Goal: Task Accomplishment & Management: Complete application form

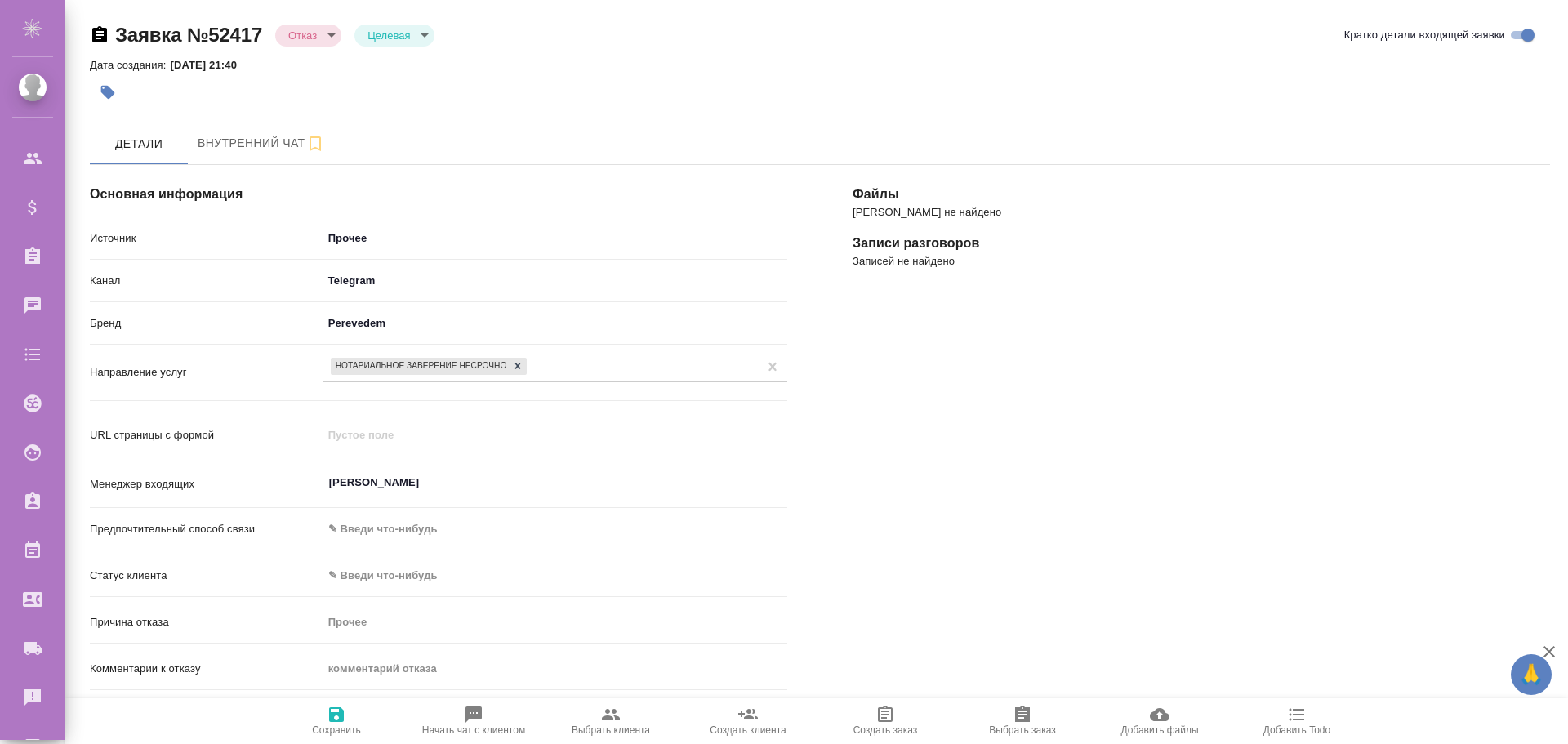
select select "RU"
click at [425, 35] on body "🙏 .cls-1 fill:#fff; AWATERA Poleshchuk Grigory Клиенты Спецификации Заказы 0 Ча…" at bounding box center [784, 372] width 1568 height 744
click at [609, 43] on div at bounding box center [784, 372] width 1568 height 744
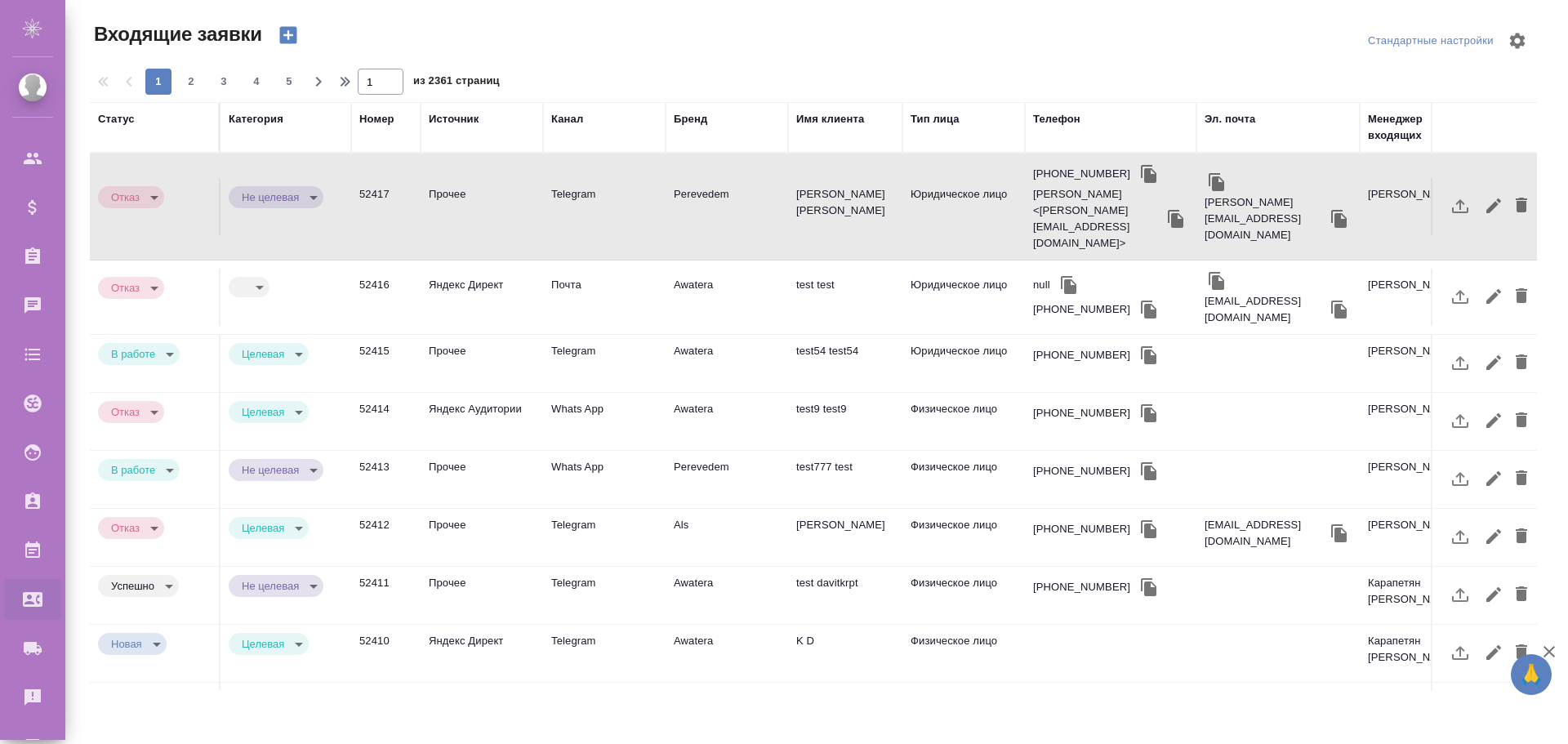
select select "RU"
click at [288, 36] on icon "button" at bounding box center [288, 35] width 23 height 23
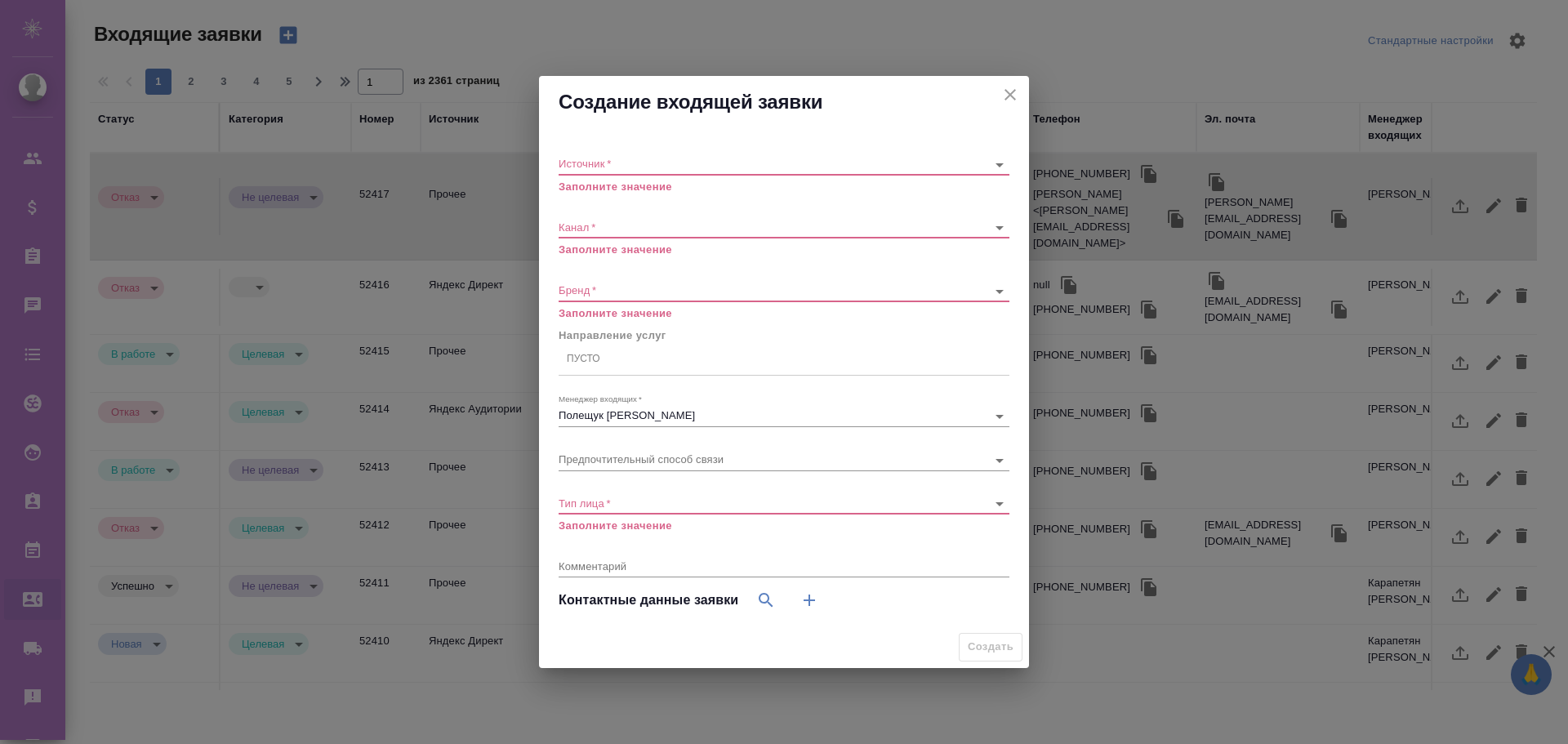
click at [641, 169] on body "🙏 .cls-1 fill:#fff; AWATERA [PERSON_NAME] Спецификации Заказы 0 Чаты Todo Проек…" at bounding box center [784, 372] width 1568 height 744
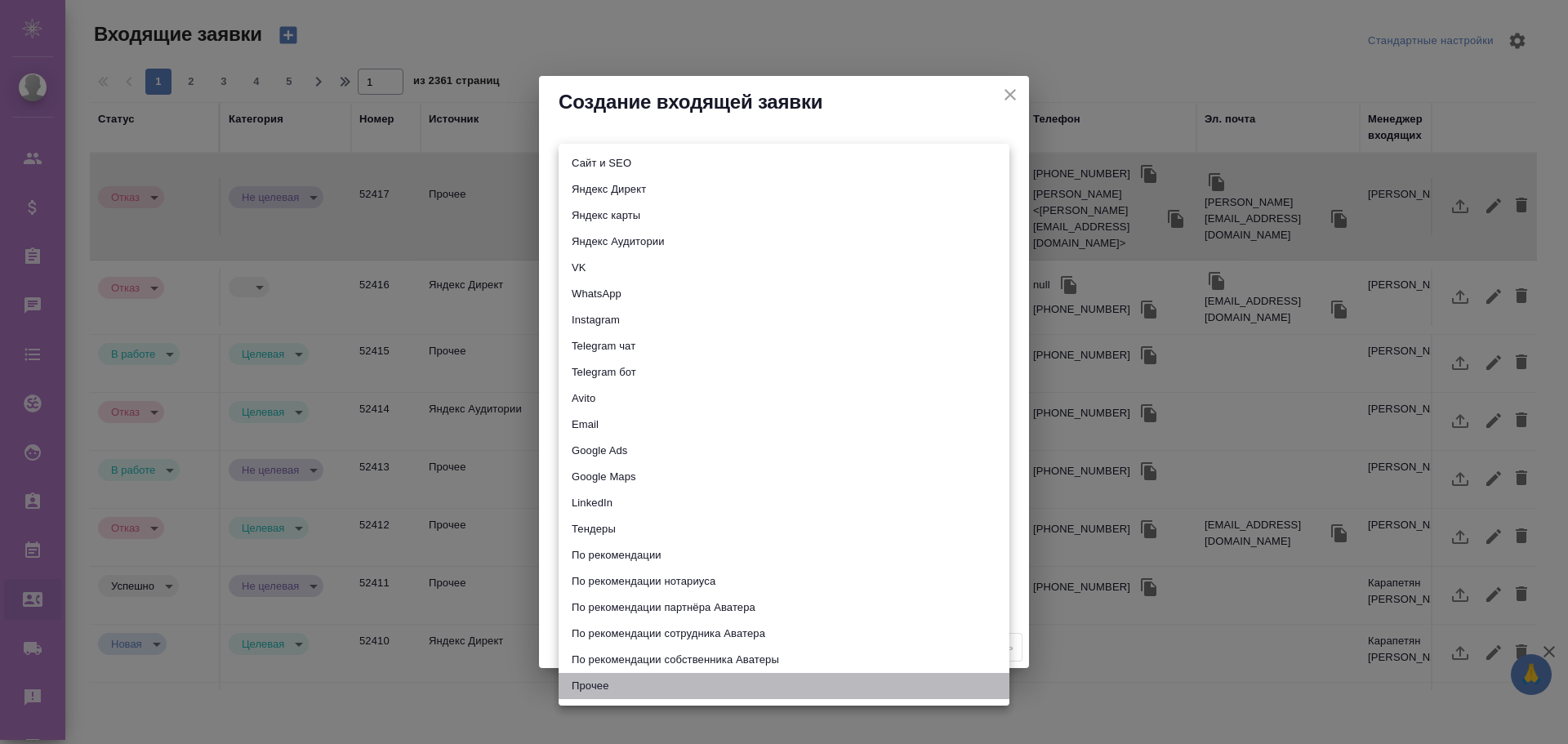
click at [604, 690] on li "Прочее" at bounding box center [784, 686] width 450 height 26
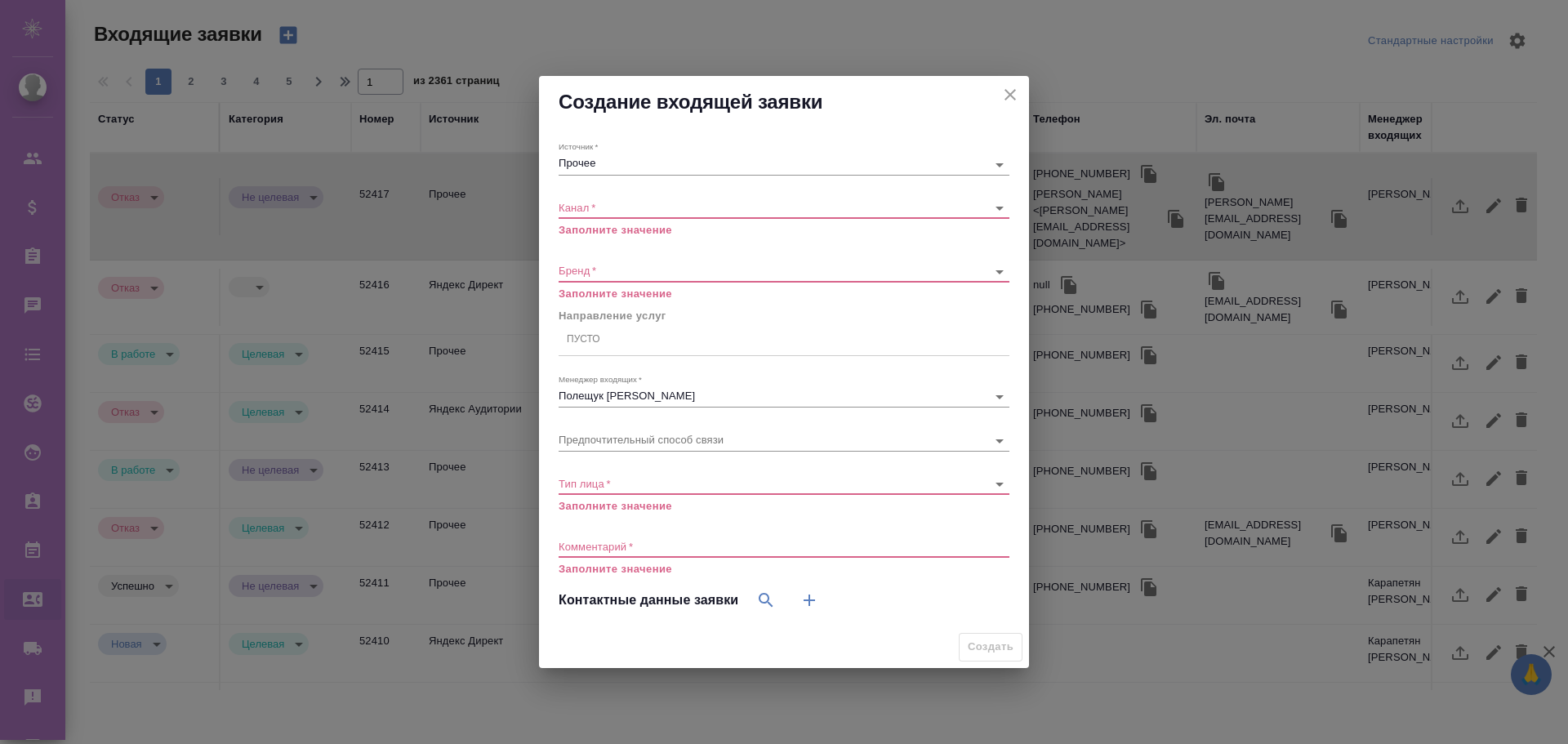
click at [599, 154] on div "Источник   * Прочее other" at bounding box center [784, 158] width 450 height 33
click at [603, 165] on body "🙏 .cls-1 fill:#fff; AWATERA [PERSON_NAME] Спецификации Заказы 0 Чаты Todo Проек…" at bounding box center [784, 372] width 1568 height 744
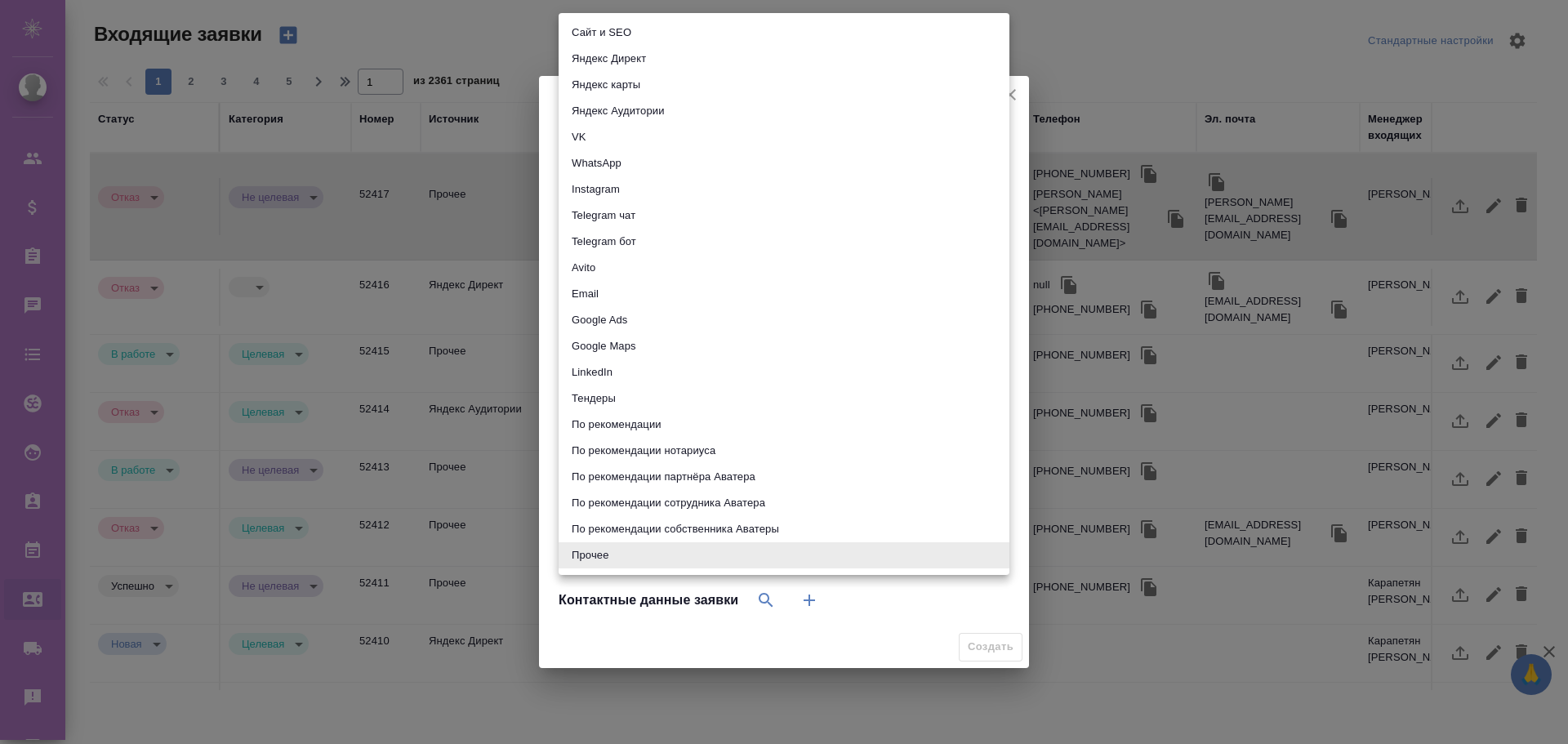
click at [597, 161] on li "WhatsApp" at bounding box center [784, 163] width 450 height 26
type input "whatsapp"
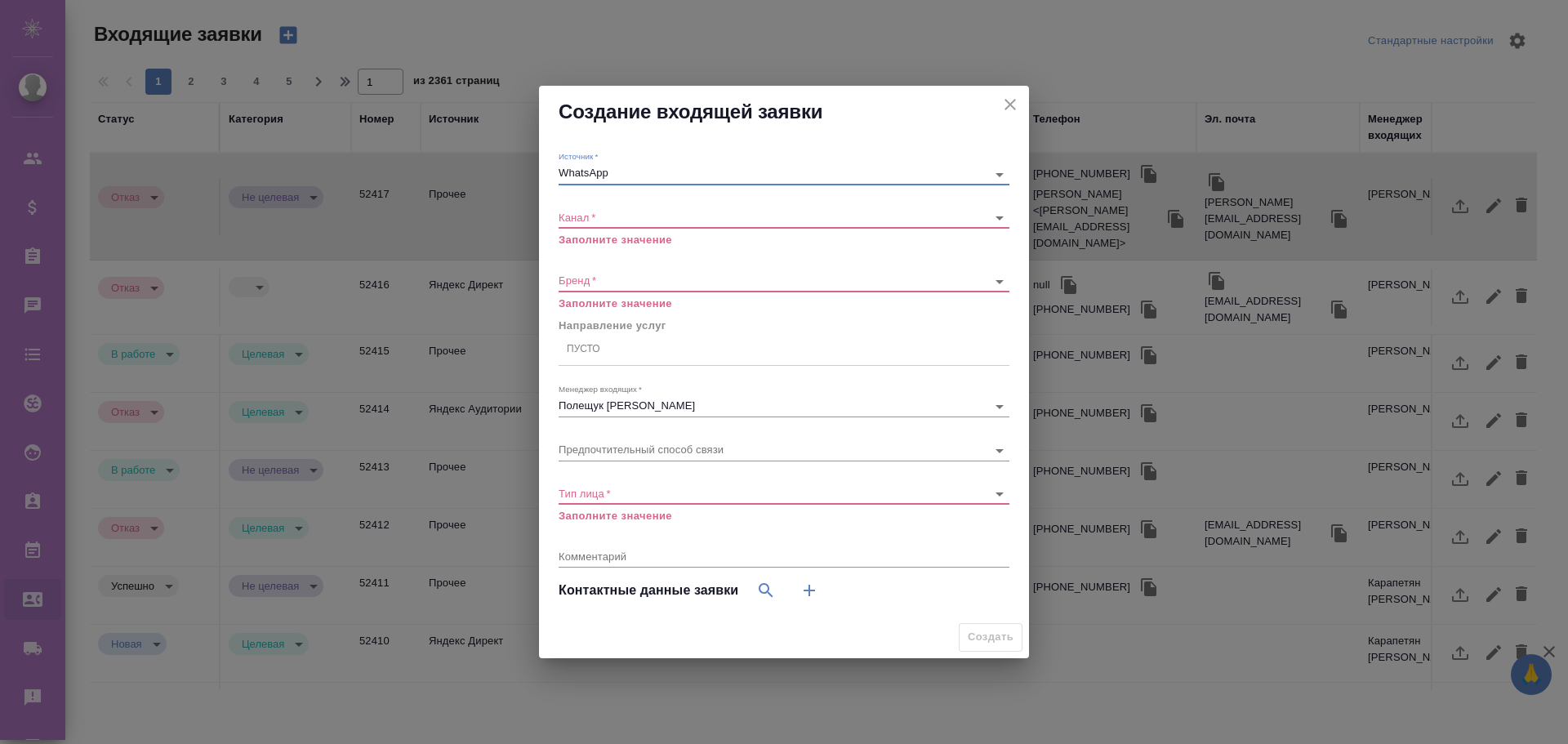
click at [1011, 102] on icon "close" at bounding box center [1010, 105] width 12 height 12
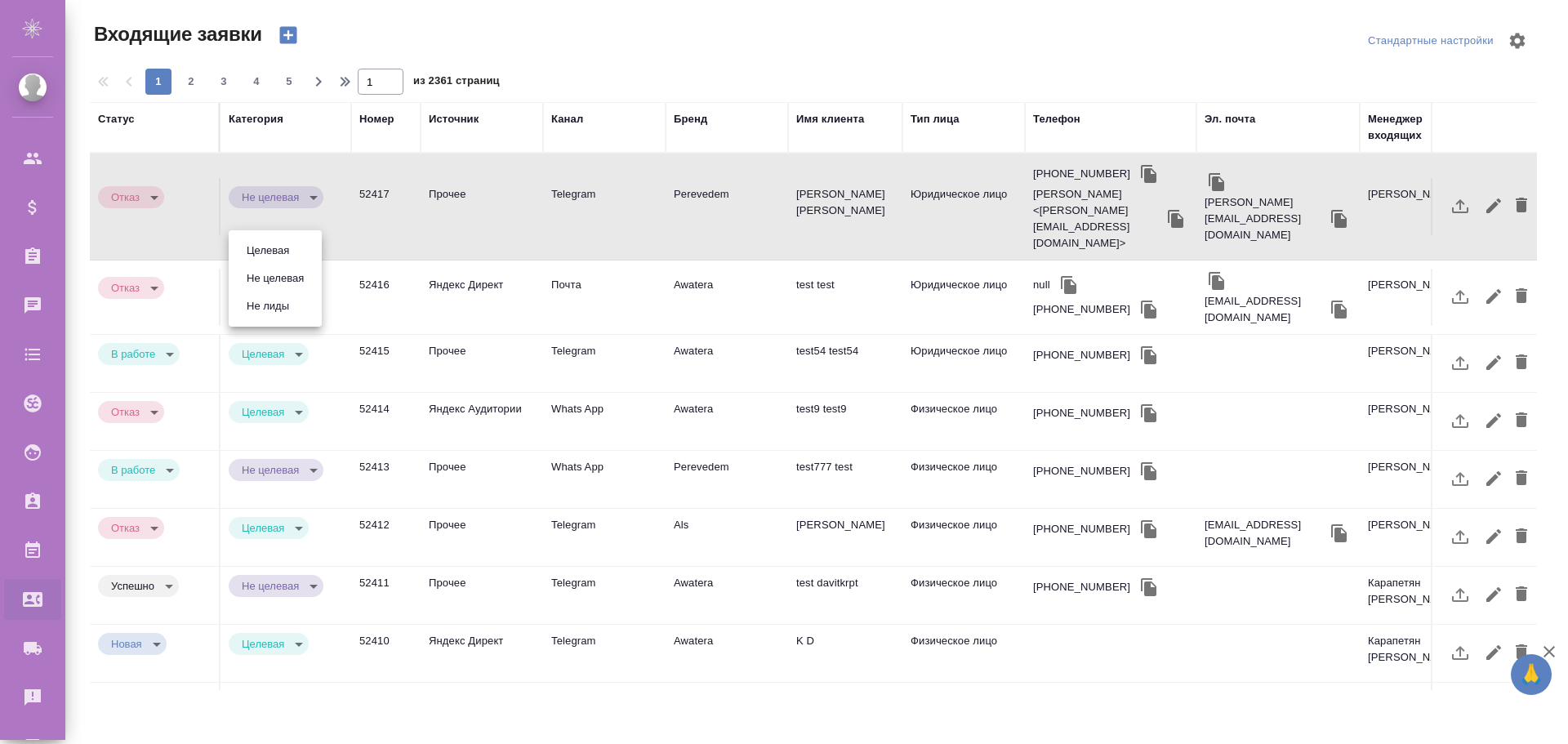
click at [258, 252] on body "🙏 .cls-1 fill:#fff; AWATERA [PERSON_NAME] Спецификации Заказы 0 Чаты Todo Проек…" at bounding box center [784, 372] width 1568 height 744
click at [349, 27] on div at bounding box center [784, 372] width 1568 height 744
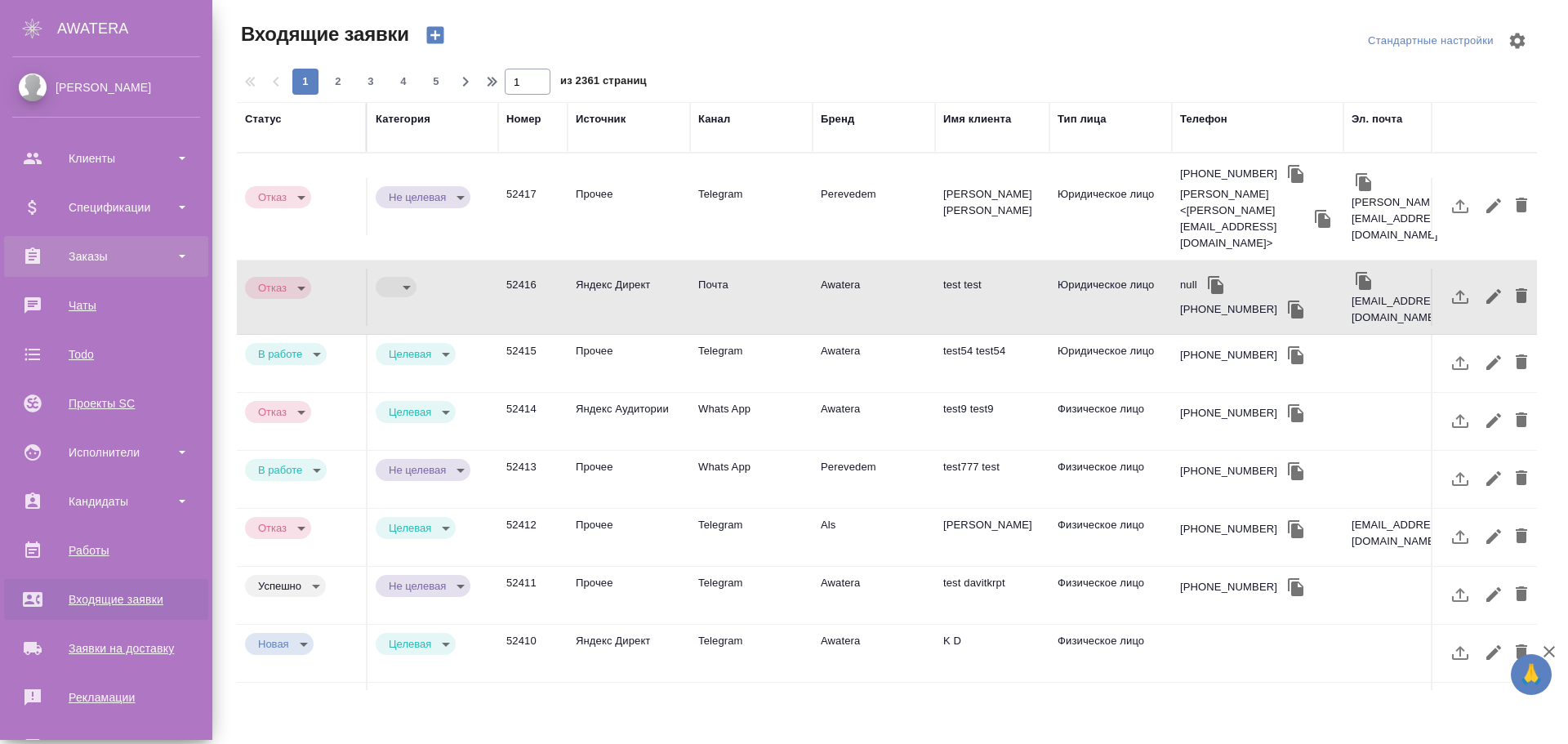
click at [96, 258] on div "Заказы" at bounding box center [106, 256] width 188 height 24
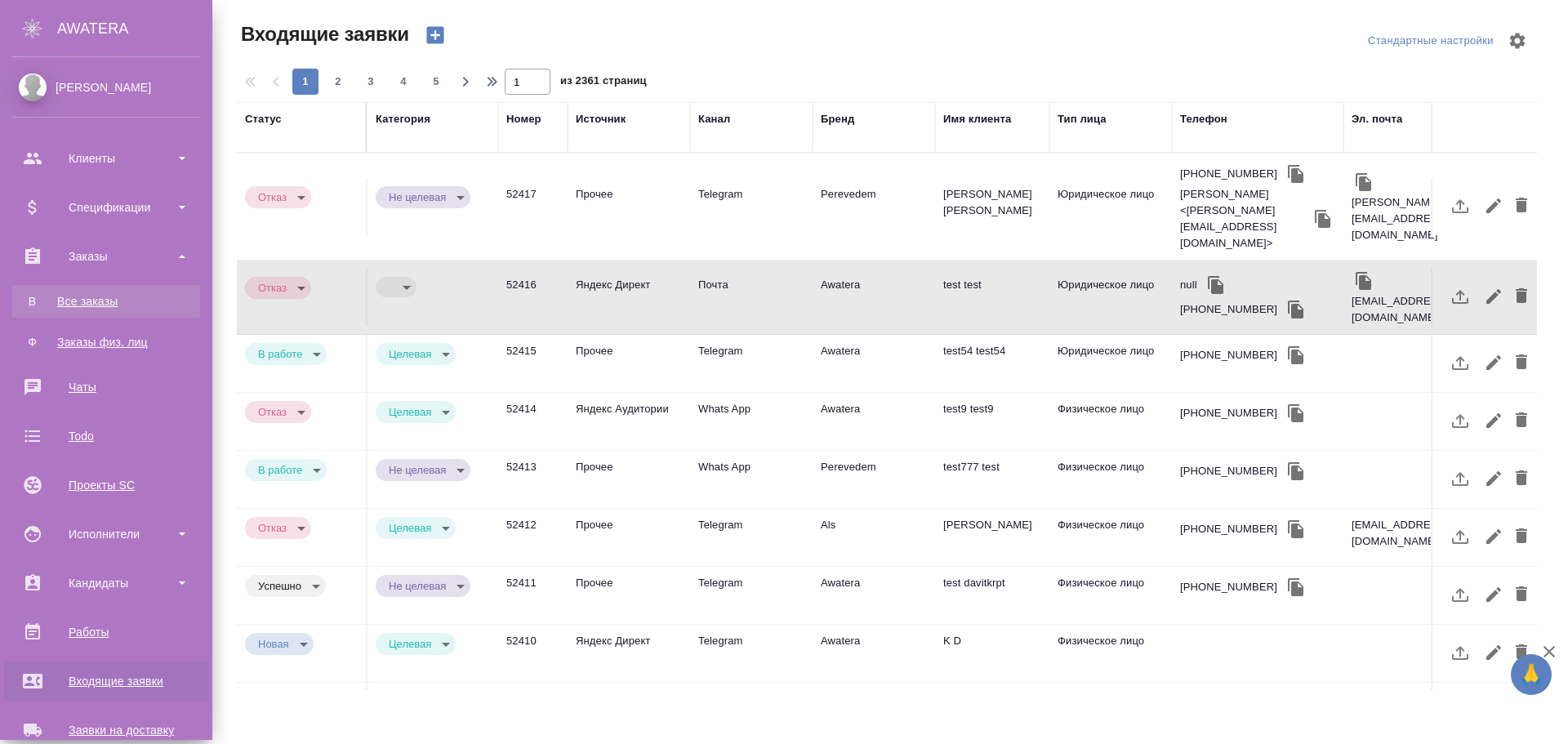
click at [96, 308] on div "Все заказы" at bounding box center [106, 302] width 171 height 17
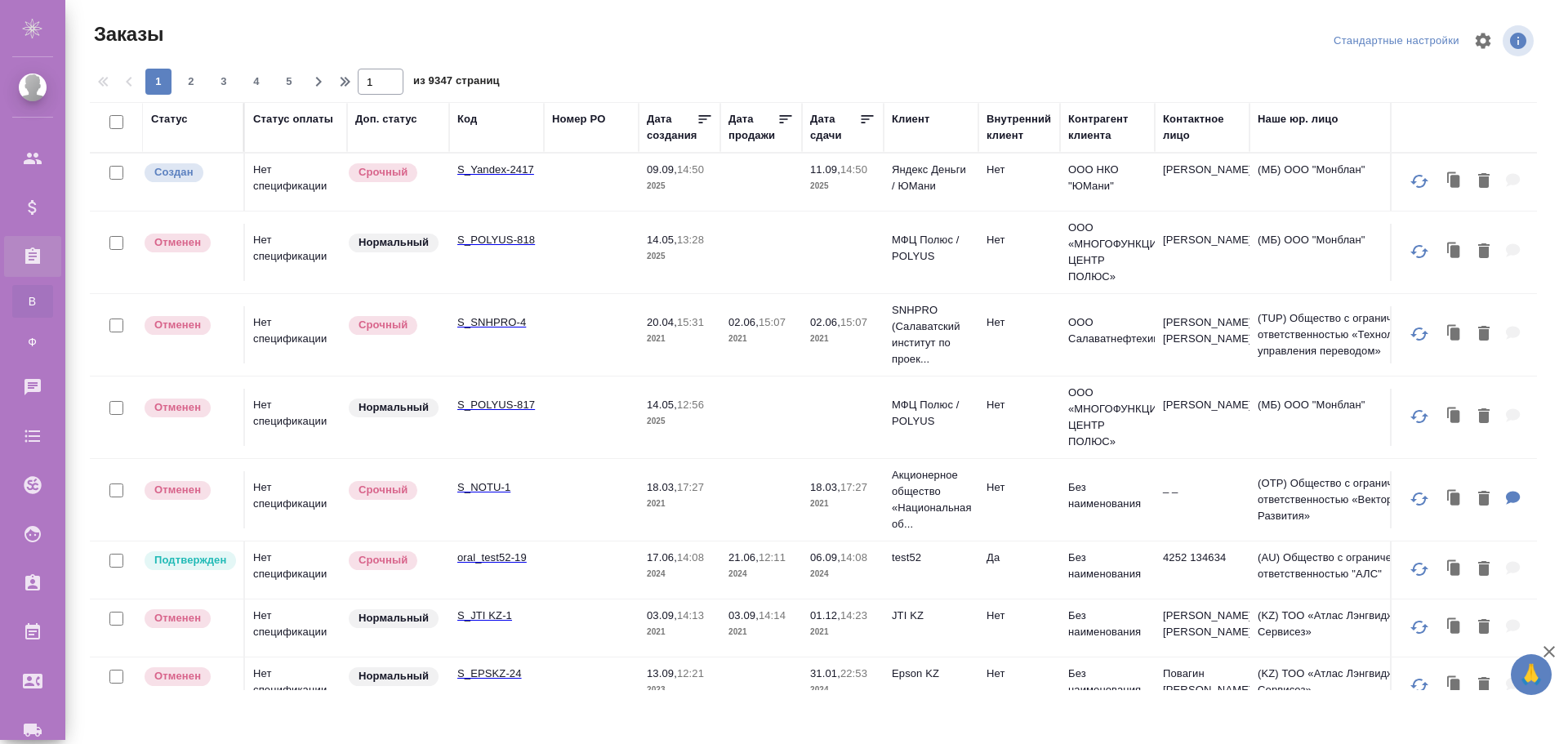
click at [511, 185] on td "S_Yandex-2417" at bounding box center [496, 182] width 95 height 57
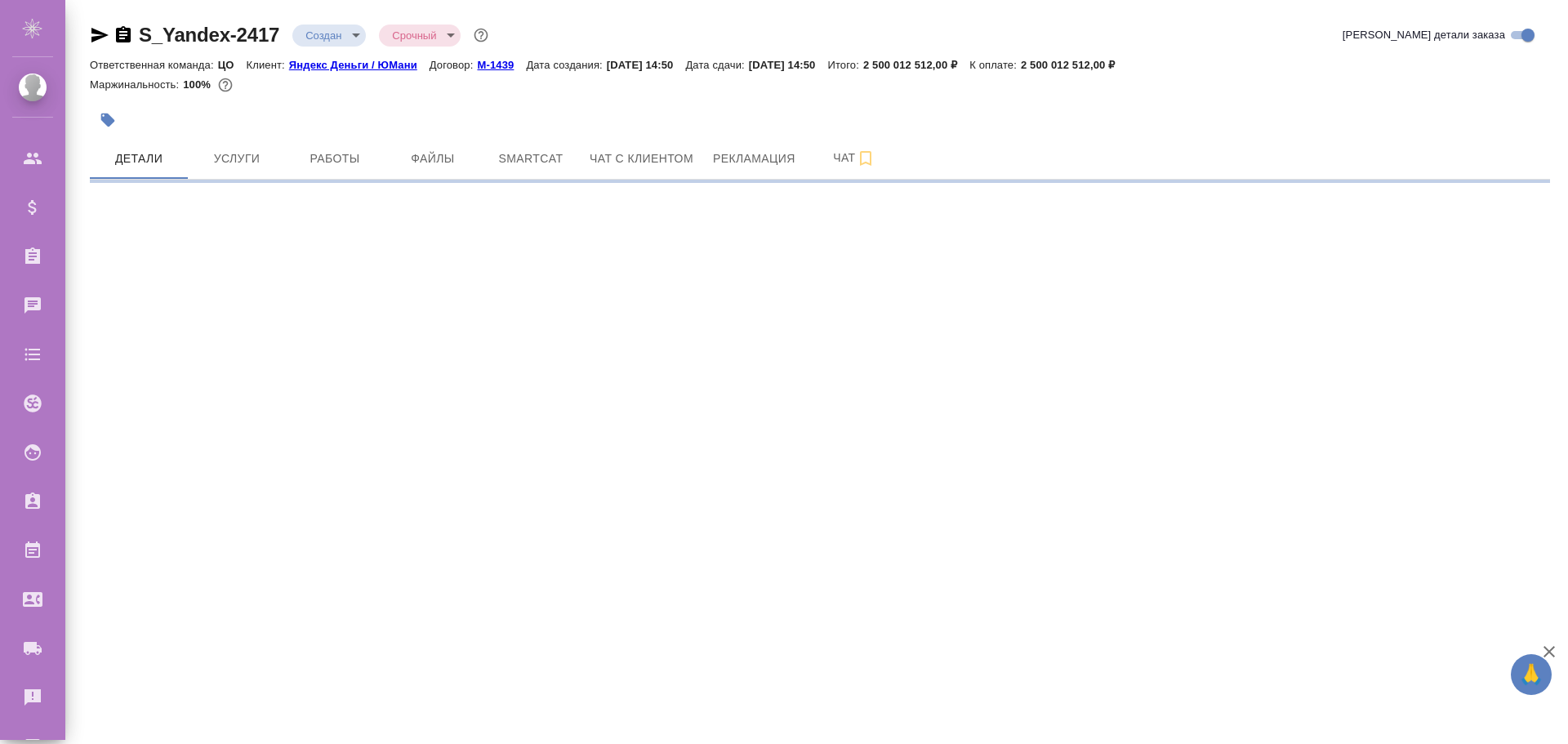
select select "RU"
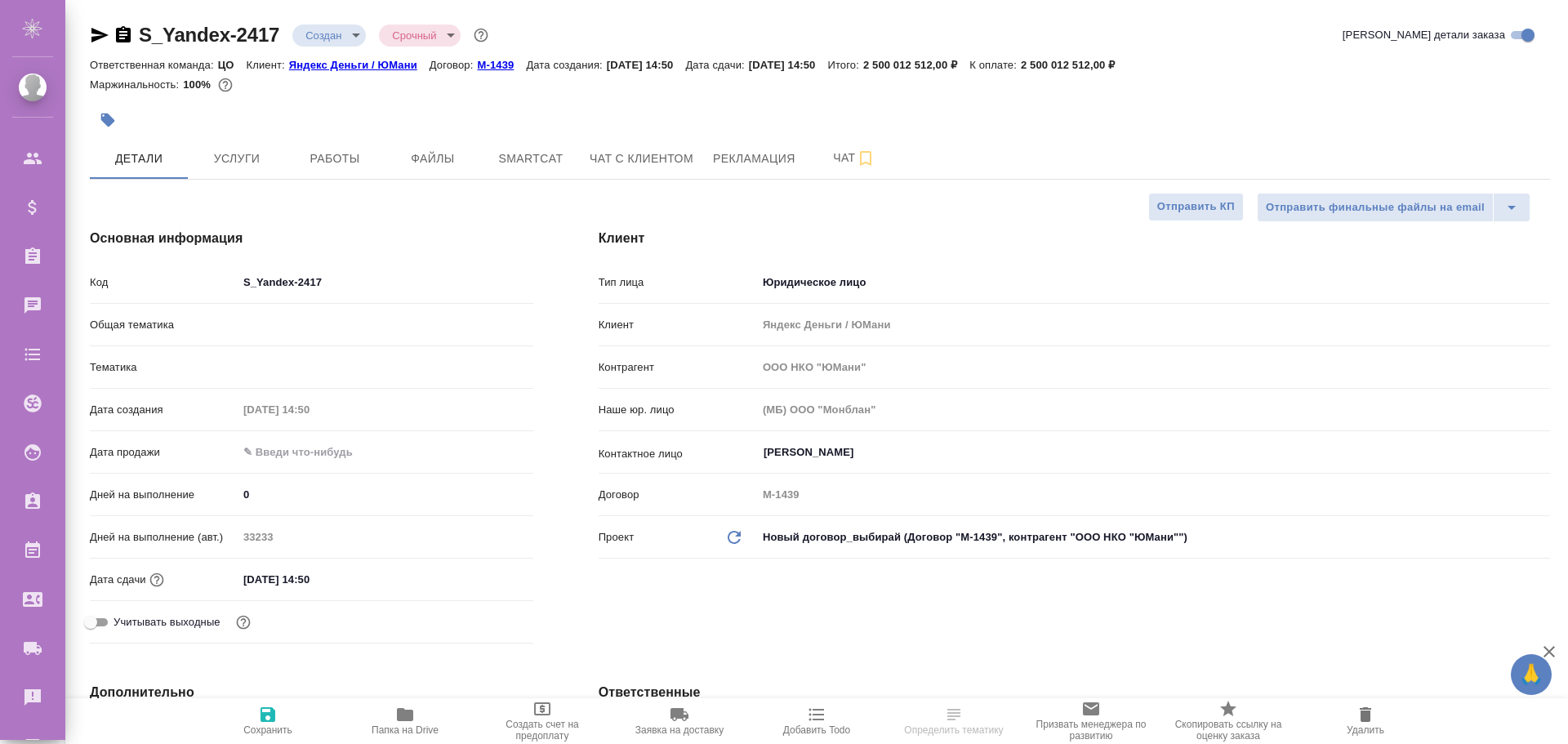
type textarea "x"
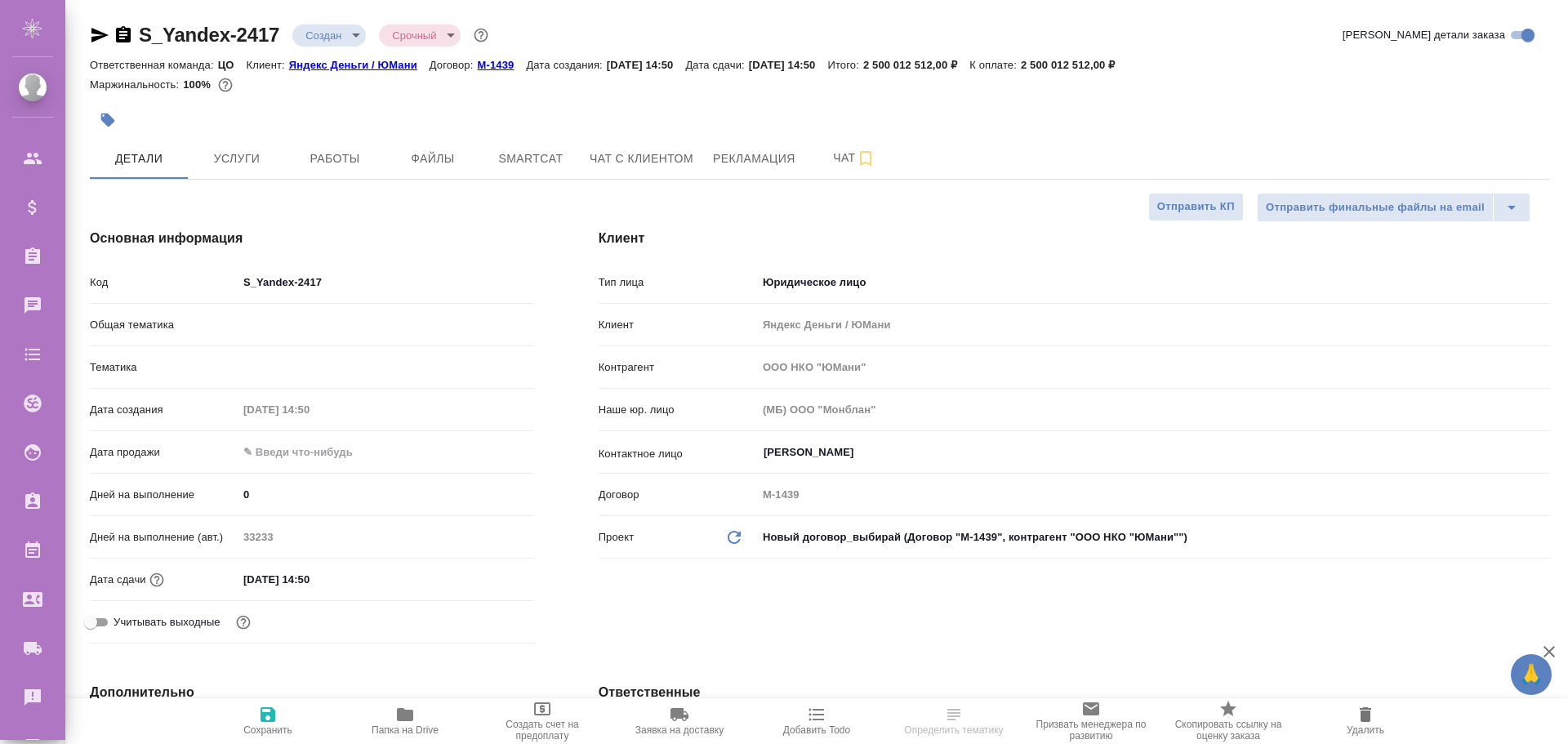
type textarea "x"
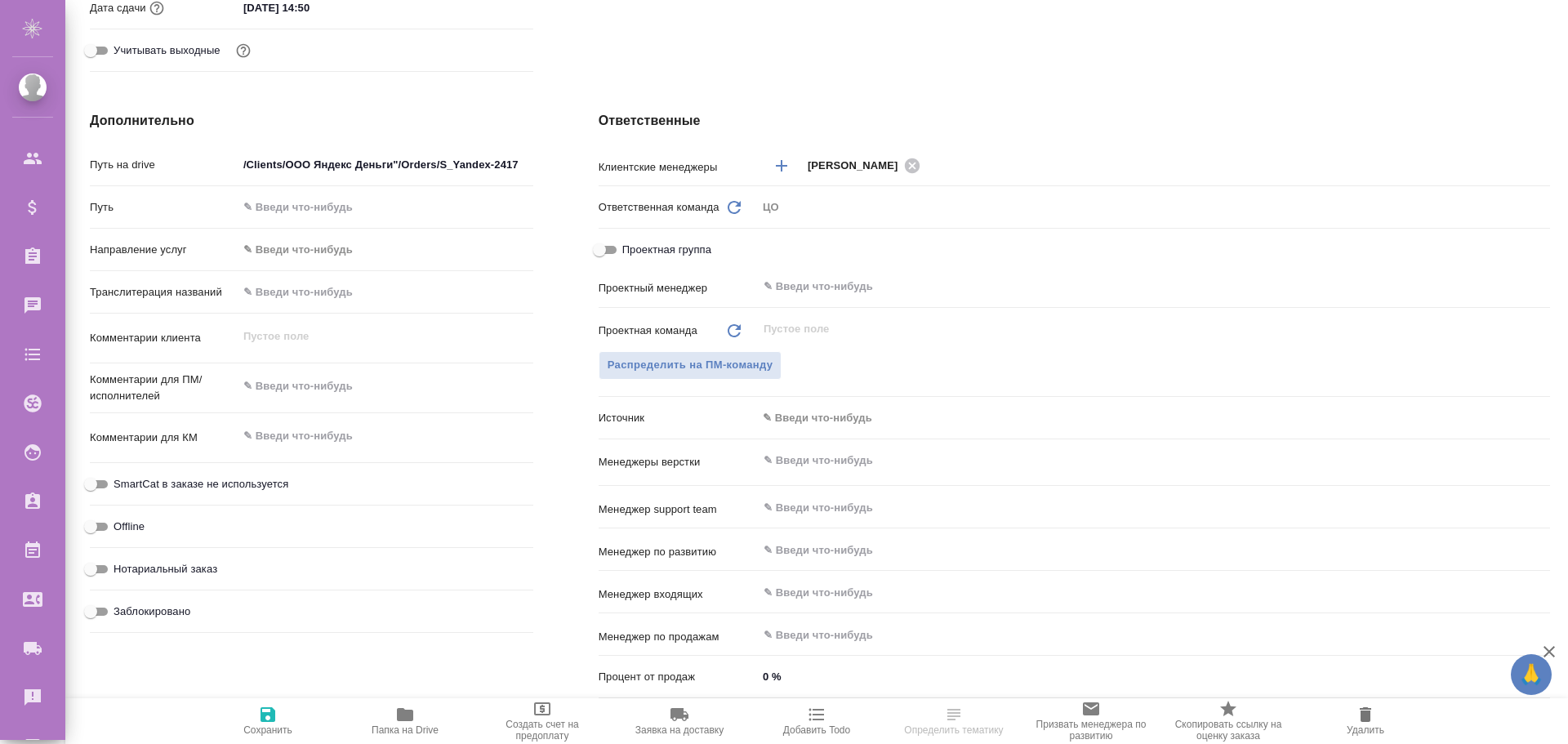
scroll to position [653, 0]
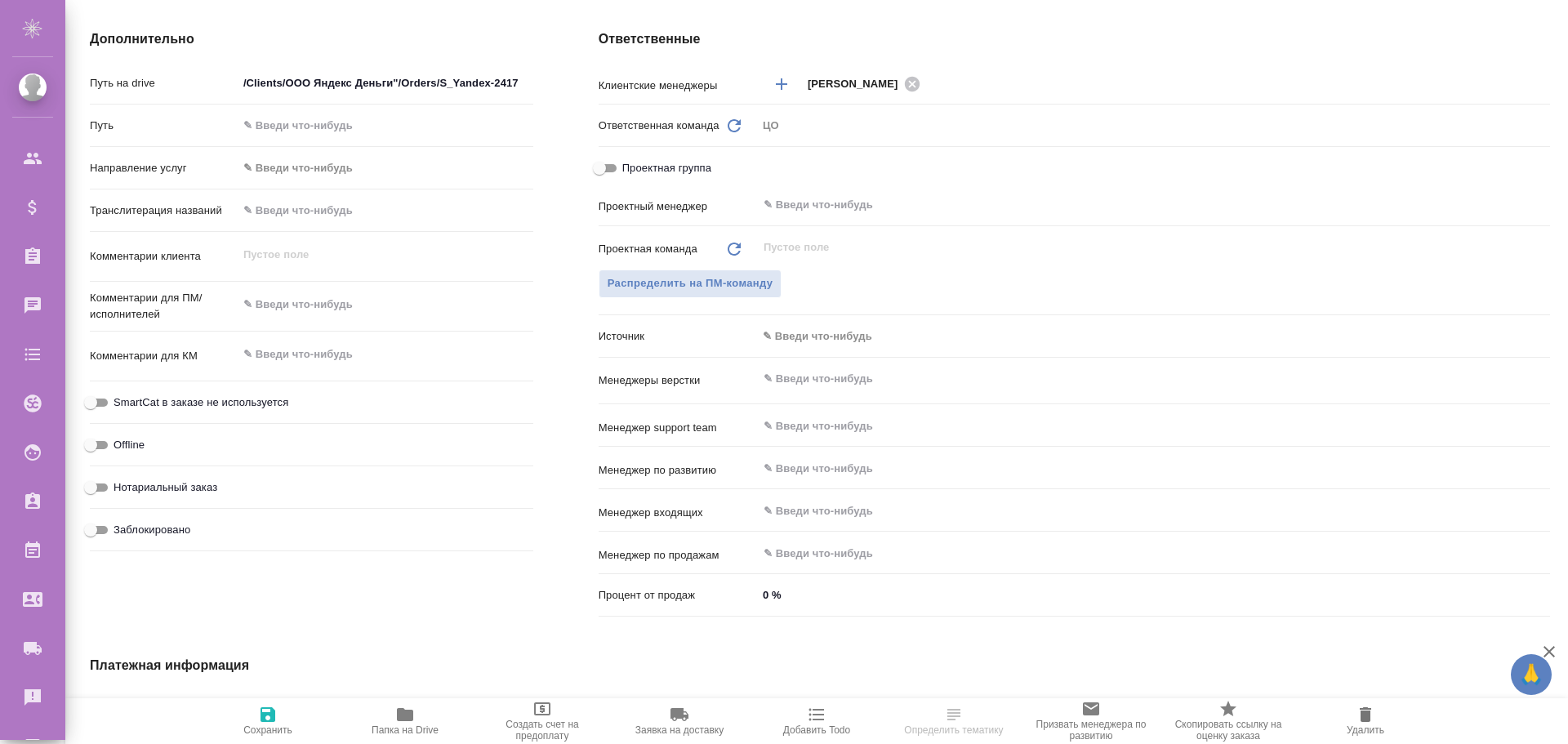
click at [823, 333] on body "🙏 .cls-1 fill:#fff; AWATERA Poleshchuk Grigory Клиенты Спецификации Заказы 0 Ча…" at bounding box center [784, 372] width 1568 height 744
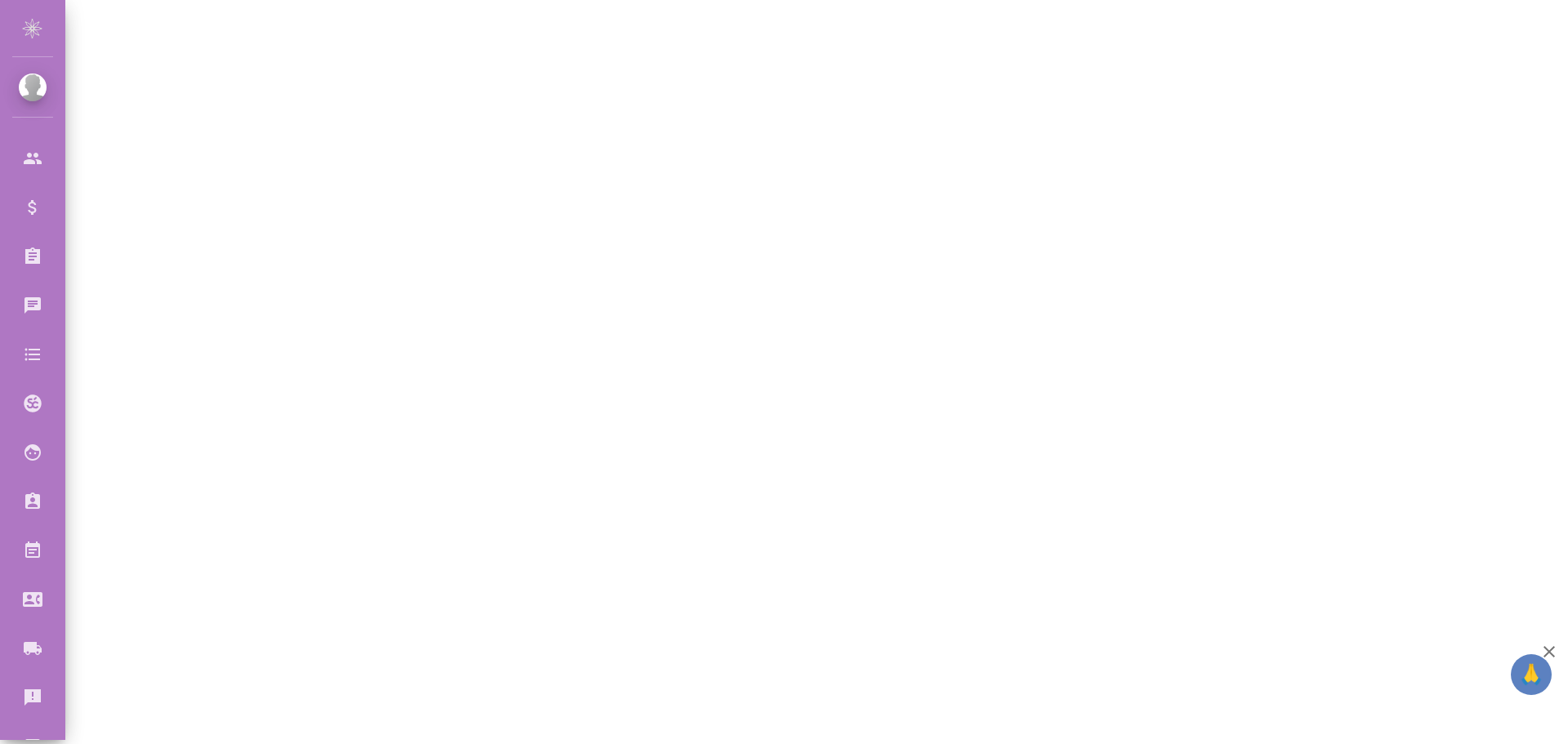
select select "RU"
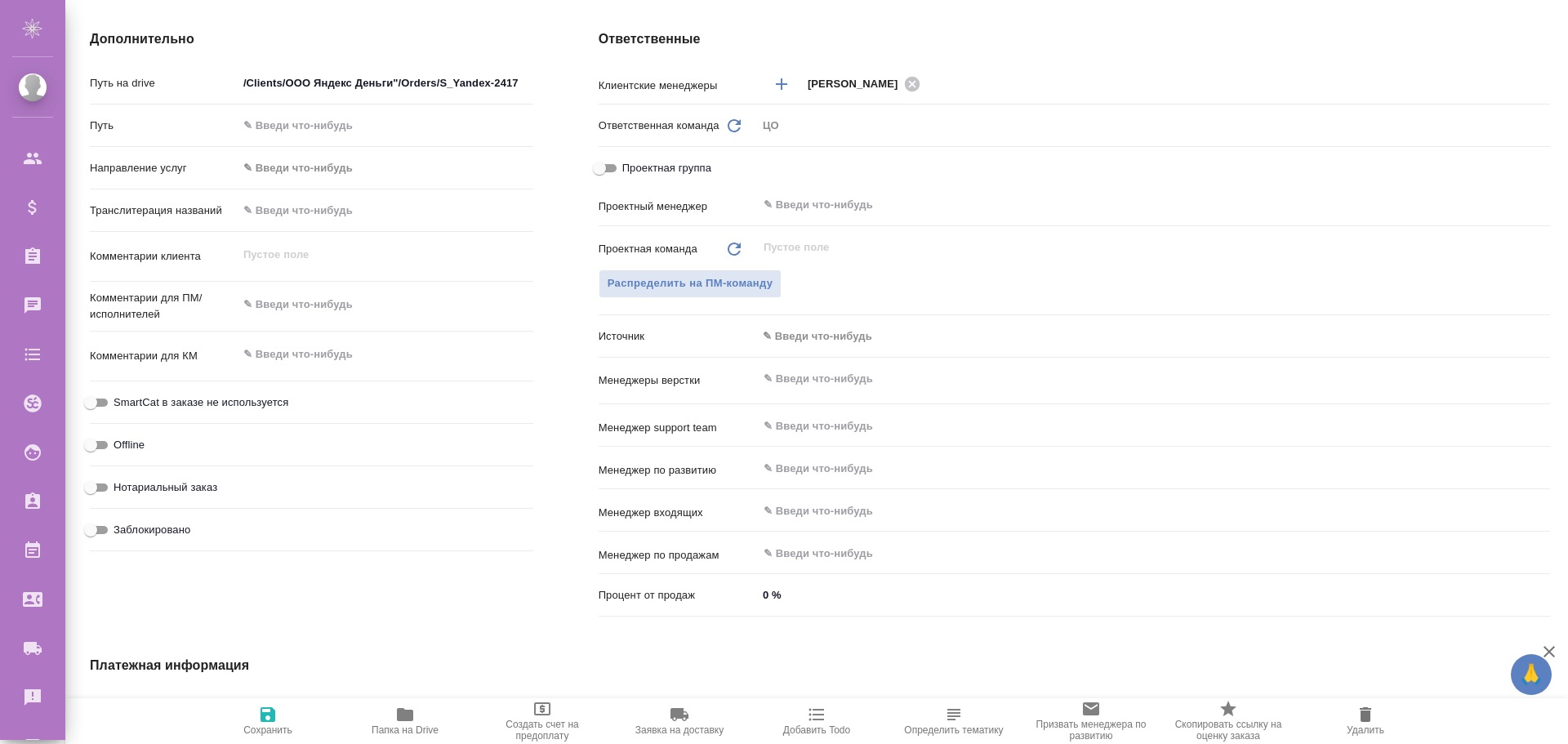
type textarea "x"
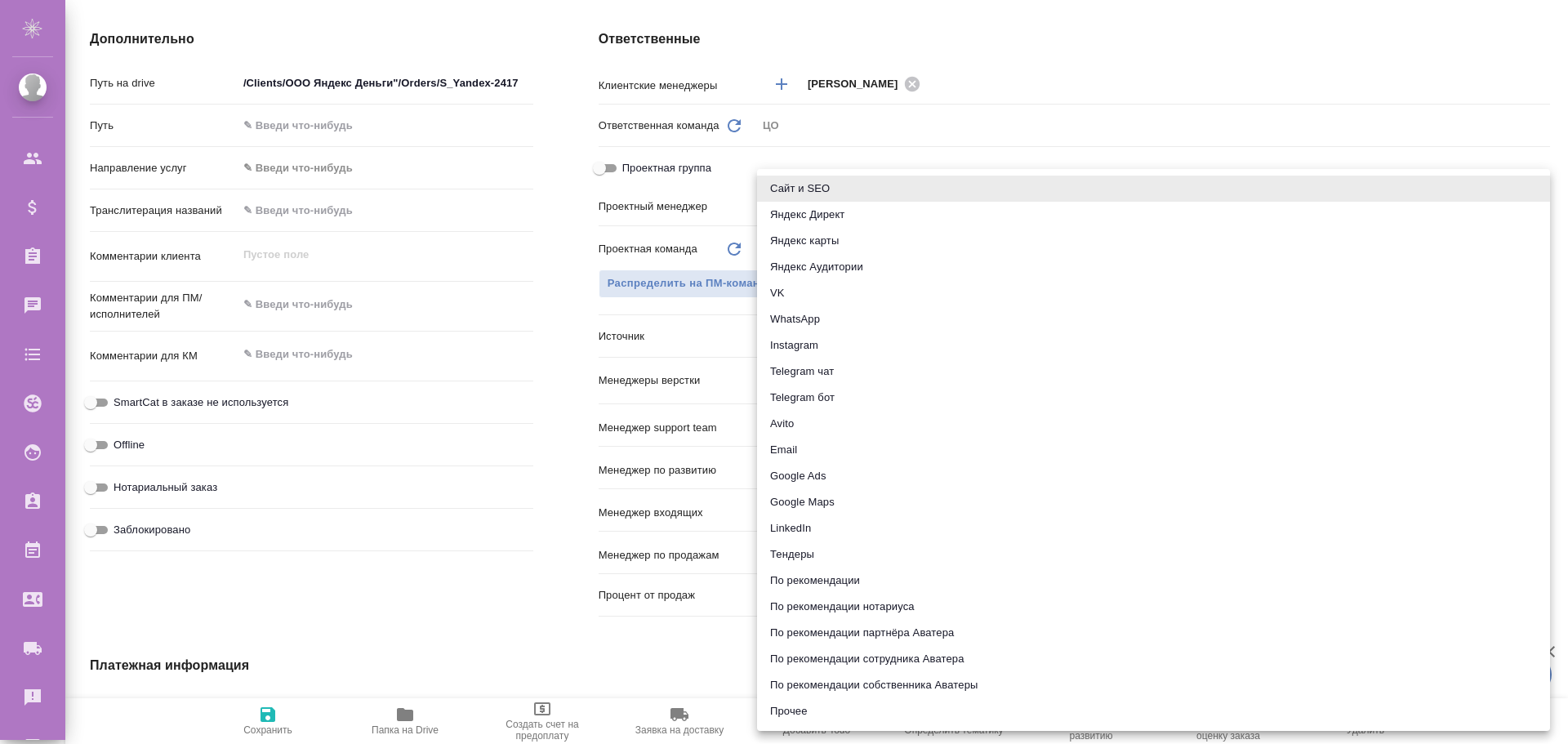
click at [833, 346] on body "🙏 .cls-1 fill:#fff; AWATERA Poleshchuk Grigory Клиенты Спецификации Заказы 0 Ча…" at bounding box center [784, 372] width 1568 height 744
click at [796, 427] on li "Avito" at bounding box center [1153, 423] width 793 height 26
type textarea "x"
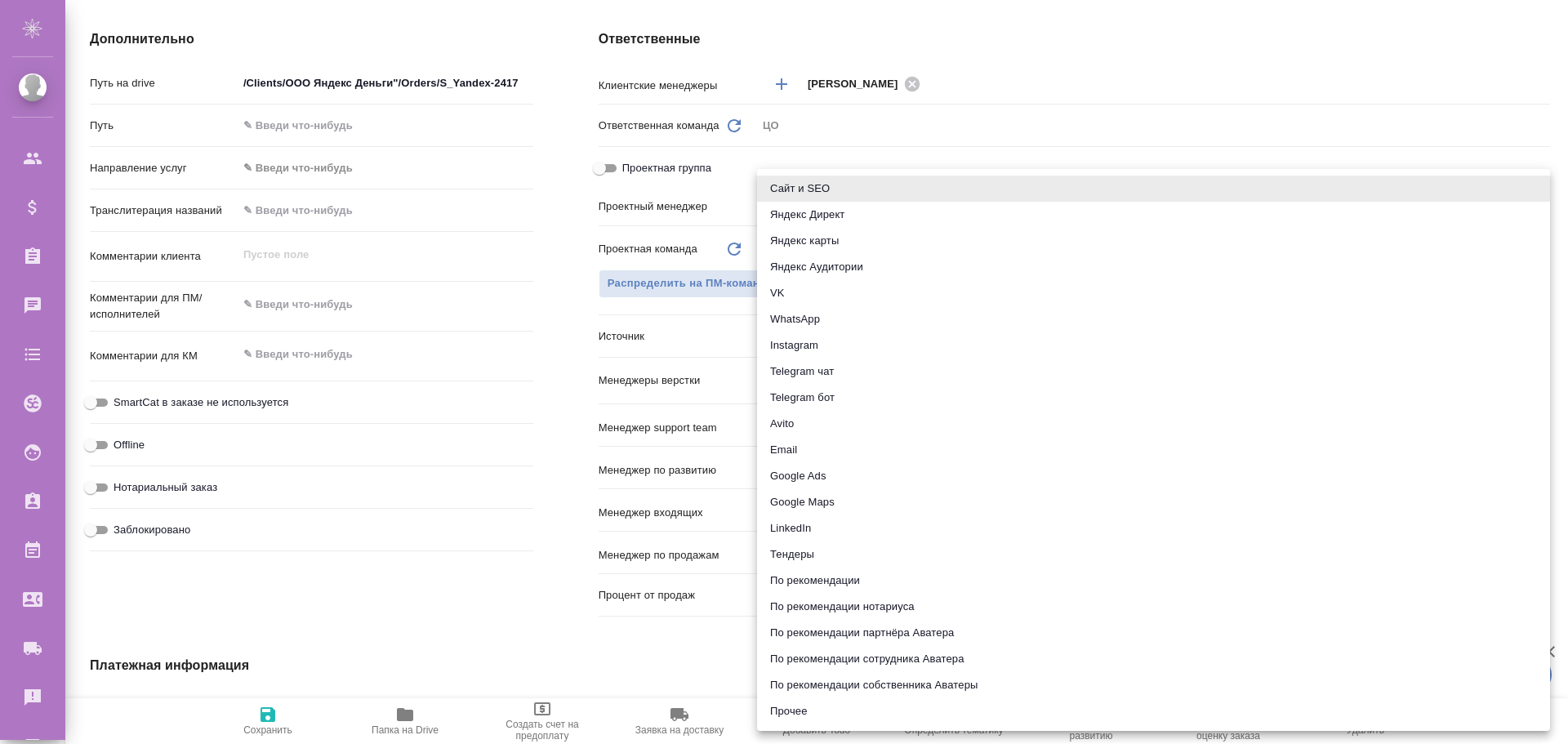
type input "avito"
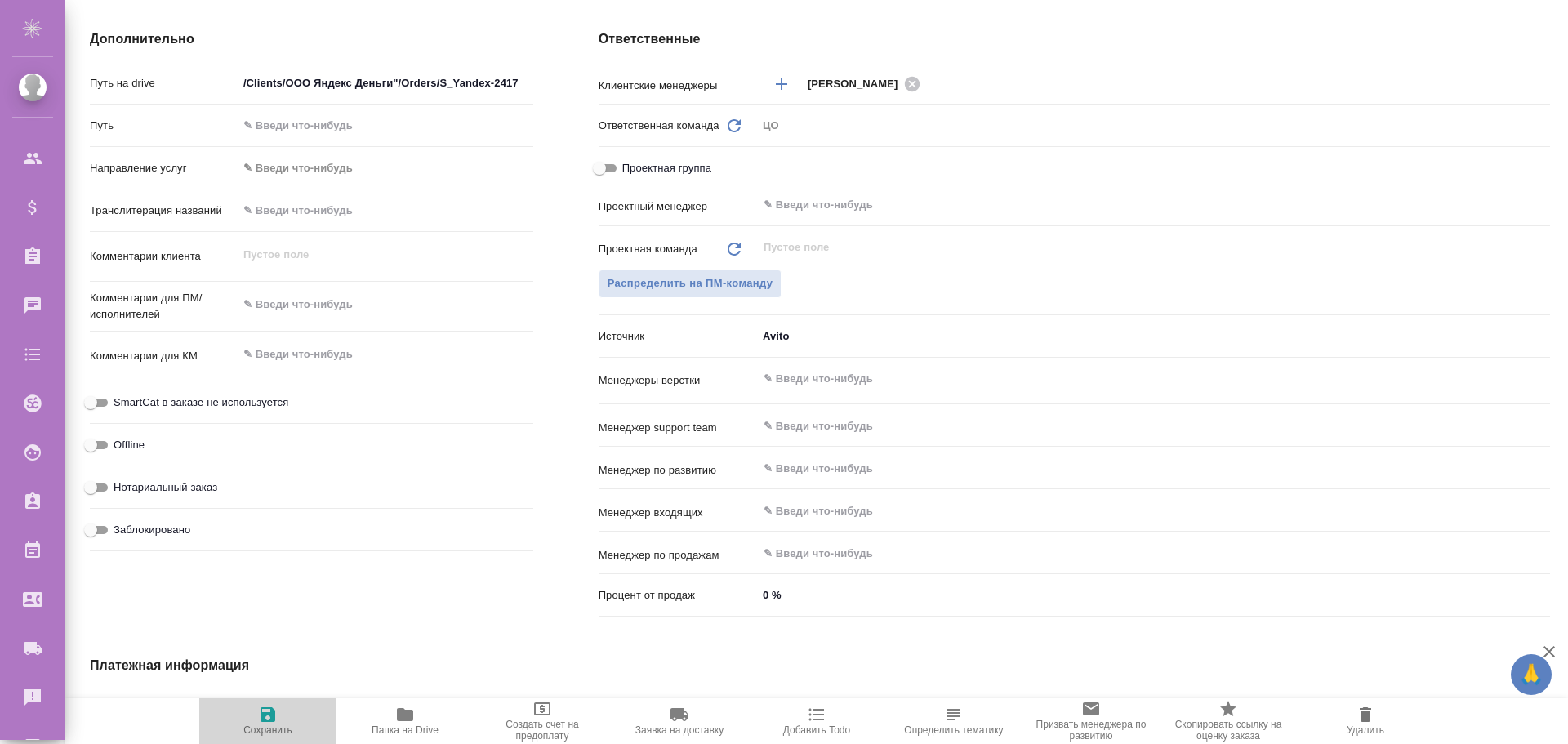
click at [257, 718] on span "Сохранить" at bounding box center [268, 720] width 117 height 31
type textarea "x"
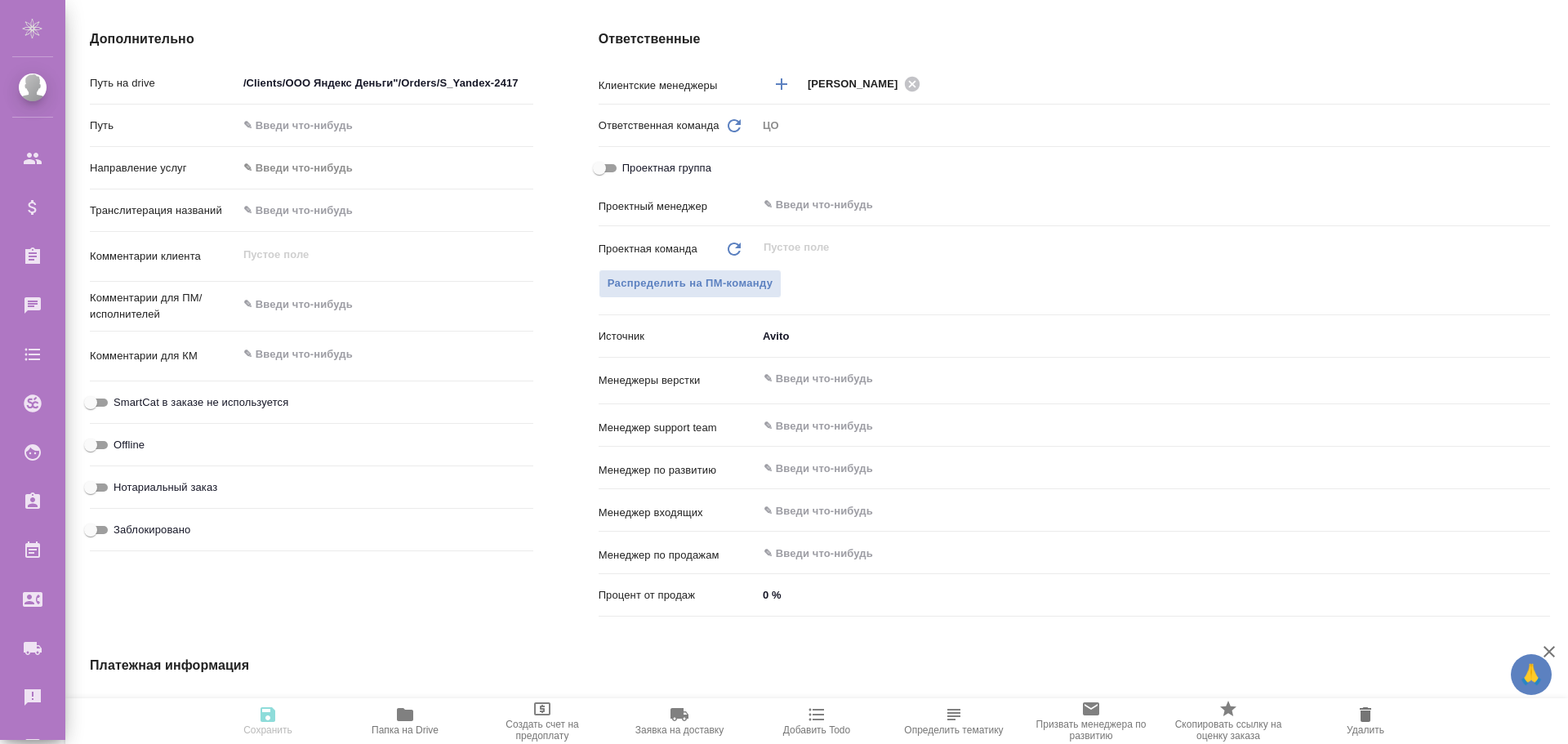
type textarea "x"
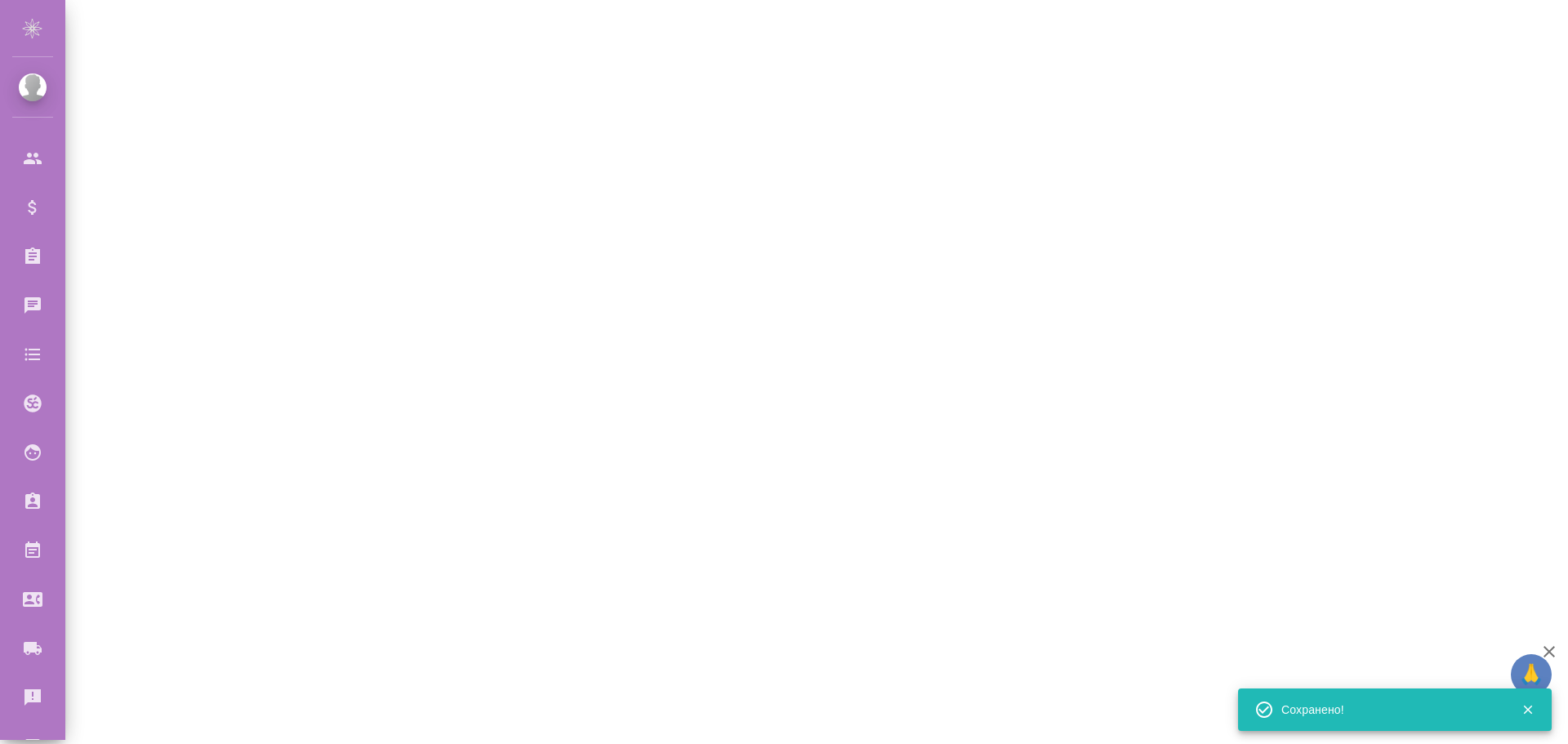
select select "RU"
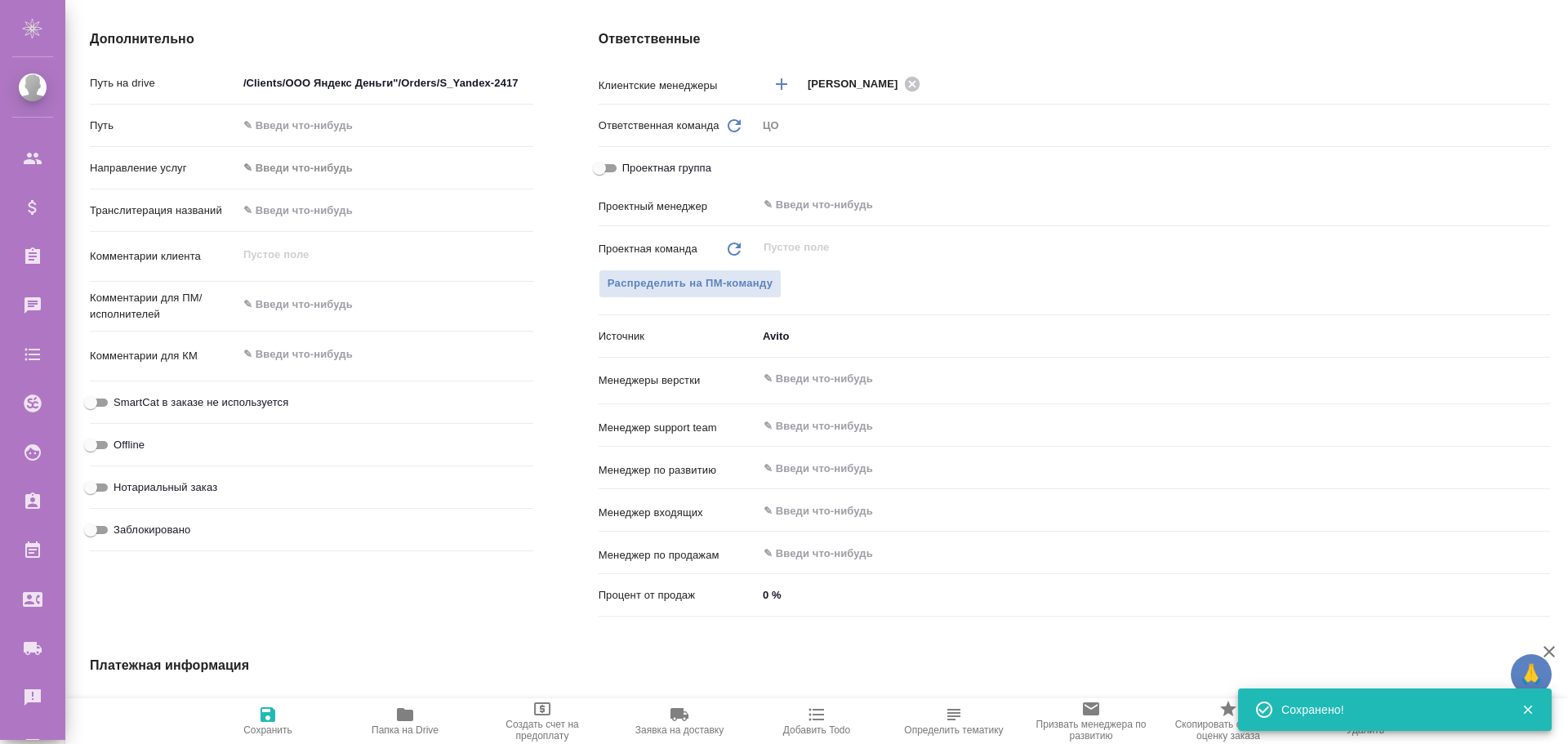
type textarea "x"
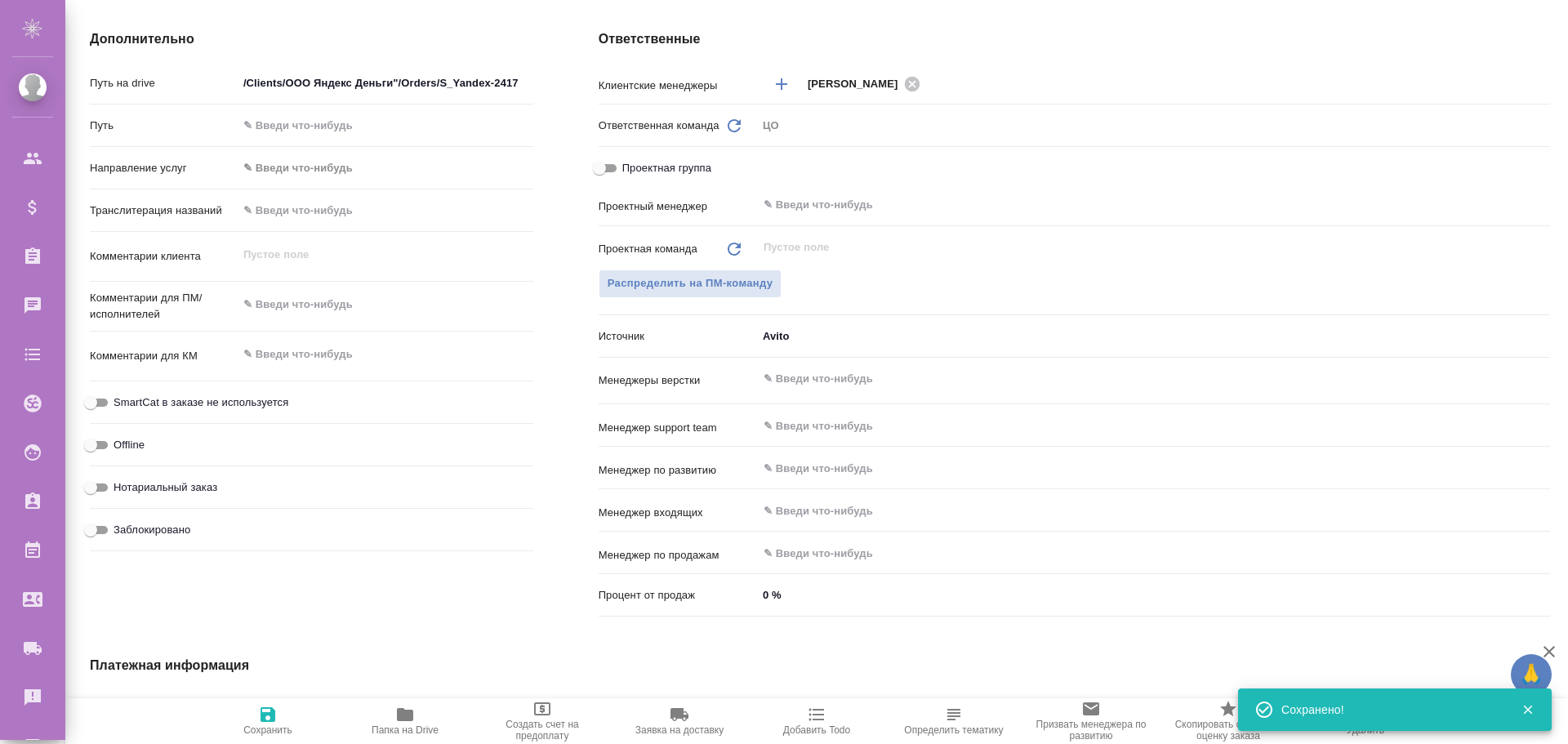
type textarea "x"
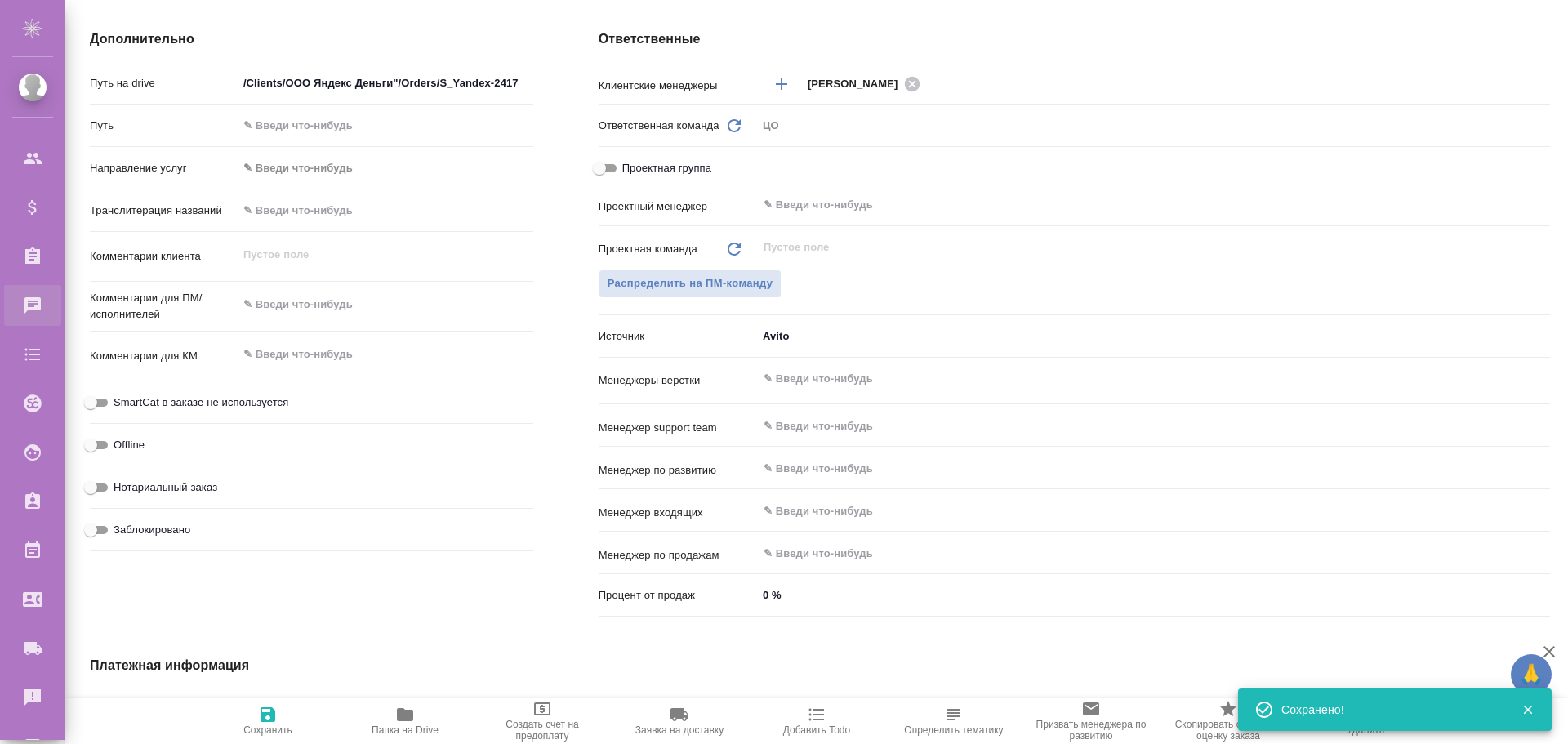
type textarea "x"
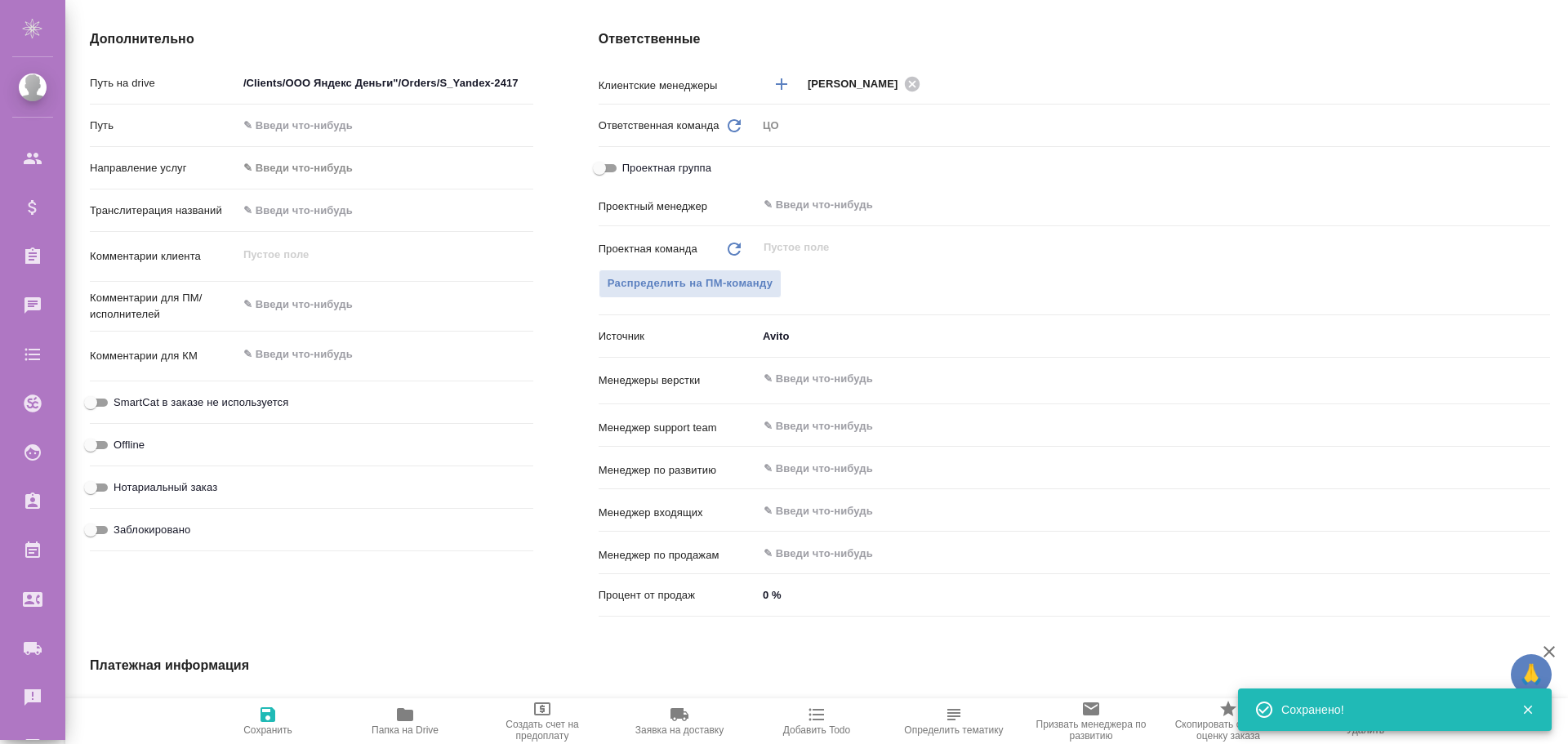
type textarea "x"
click at [636, 36] on h4 "Ответственные" at bounding box center [1074, 39] width 951 height 20
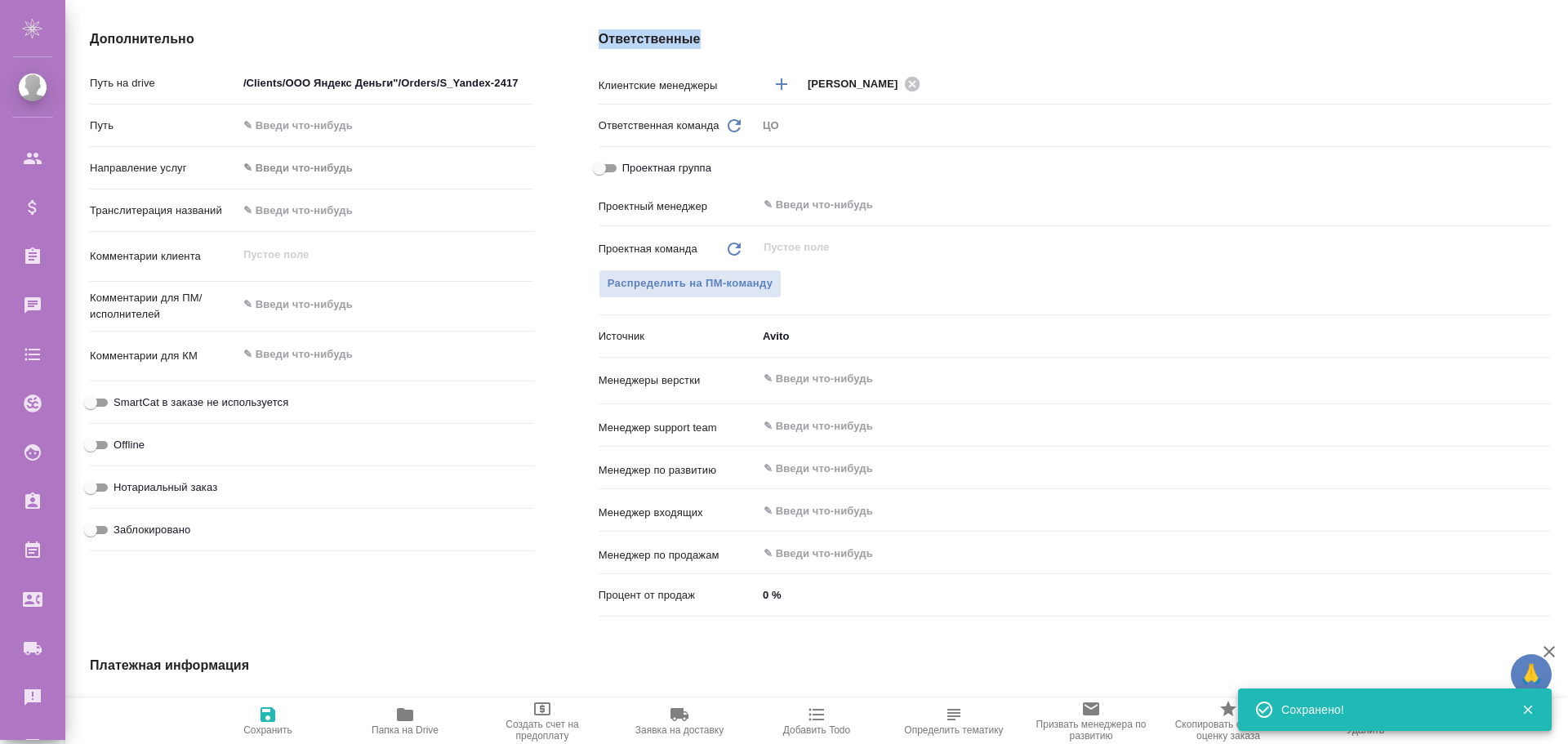
copy h4 "Ответственные"
type textarea "x"
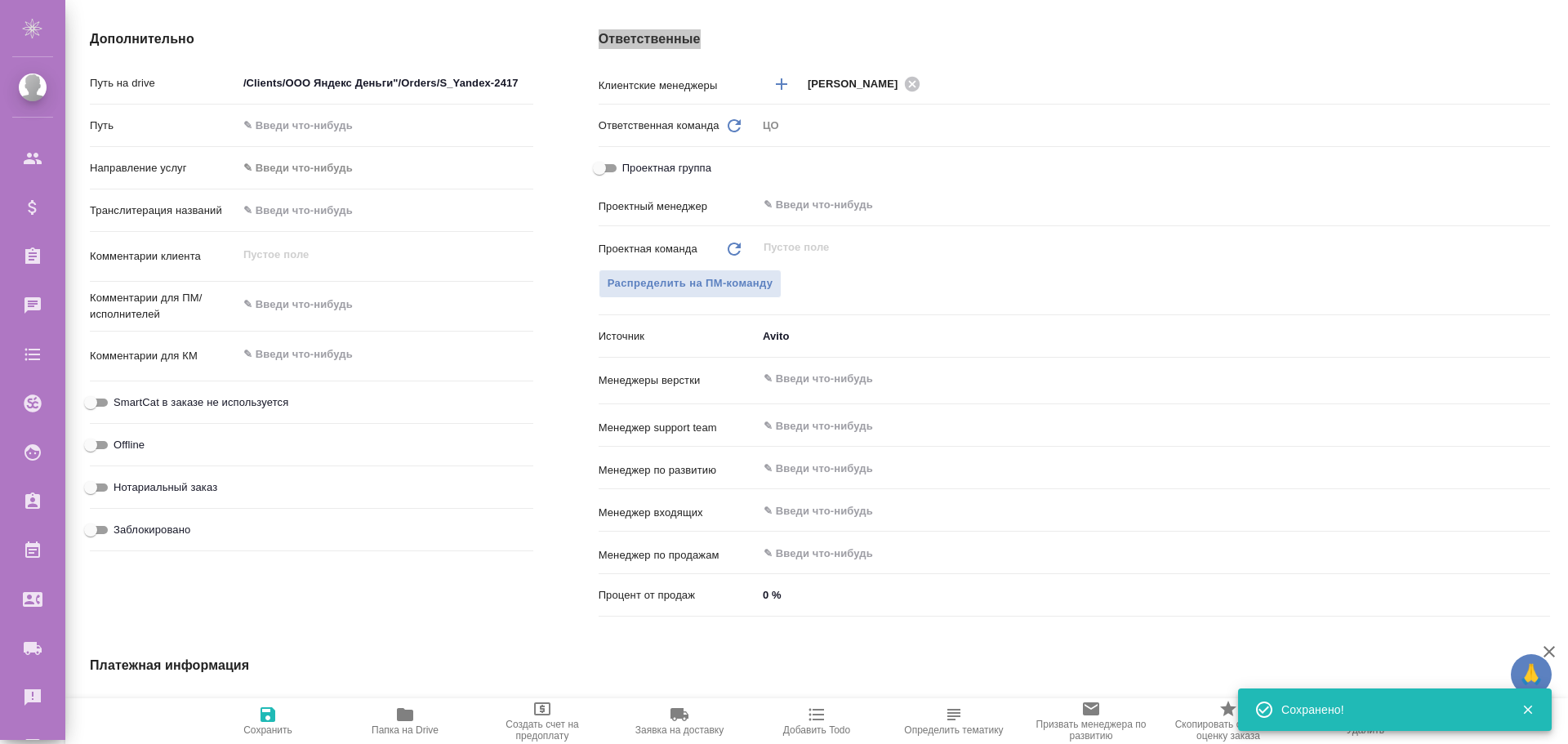
type textarea "x"
